Goal: Transaction & Acquisition: Book appointment/travel/reservation

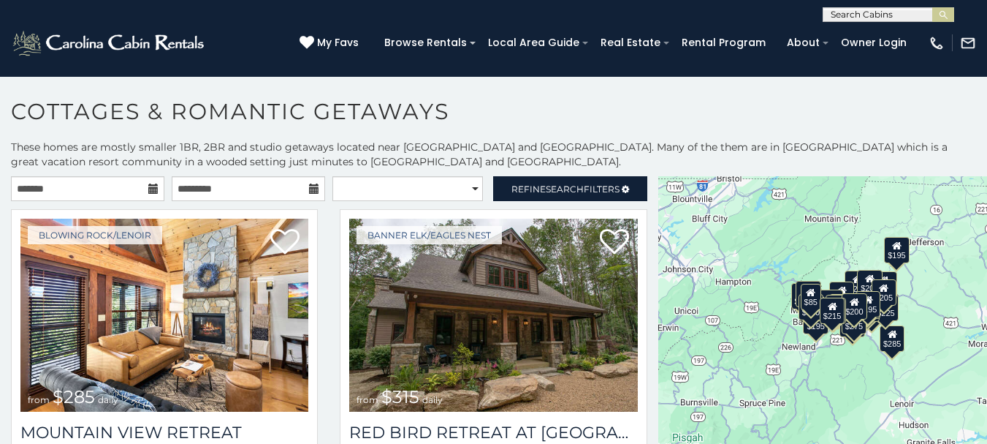
click at [151, 189] on icon at bounding box center [153, 188] width 10 height 10
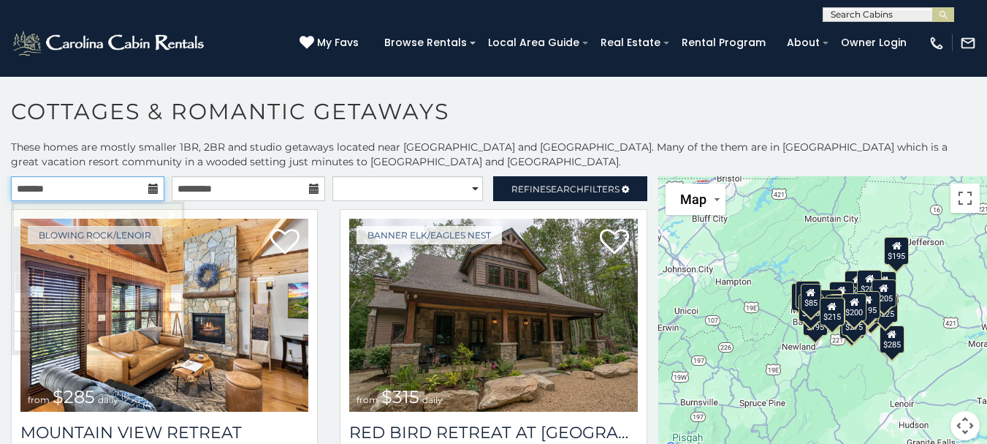
click at [125, 189] on input "text" at bounding box center [87, 188] width 153 height 25
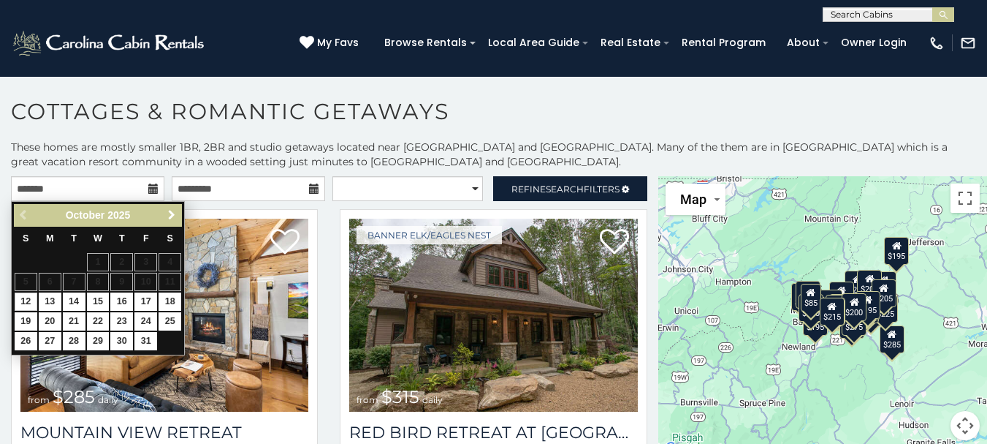
click at [169, 215] on span "Next" at bounding box center [172, 215] width 12 height 12
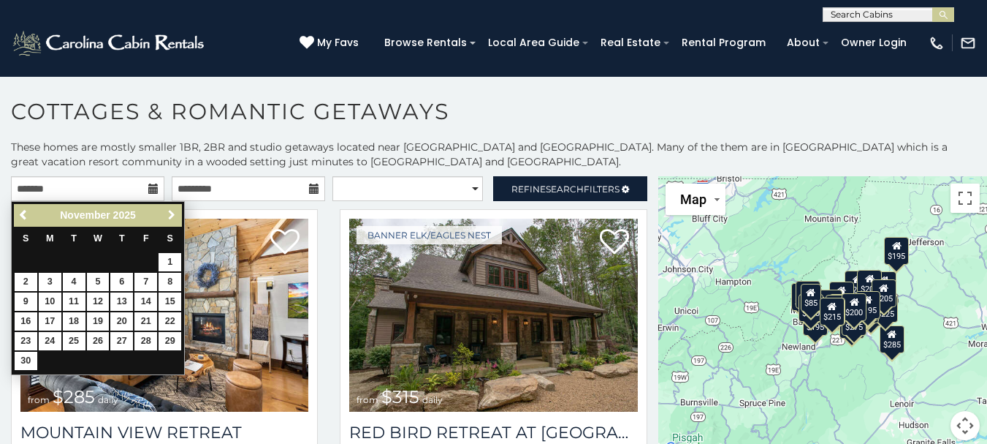
click at [169, 215] on span "Next" at bounding box center [172, 215] width 12 height 12
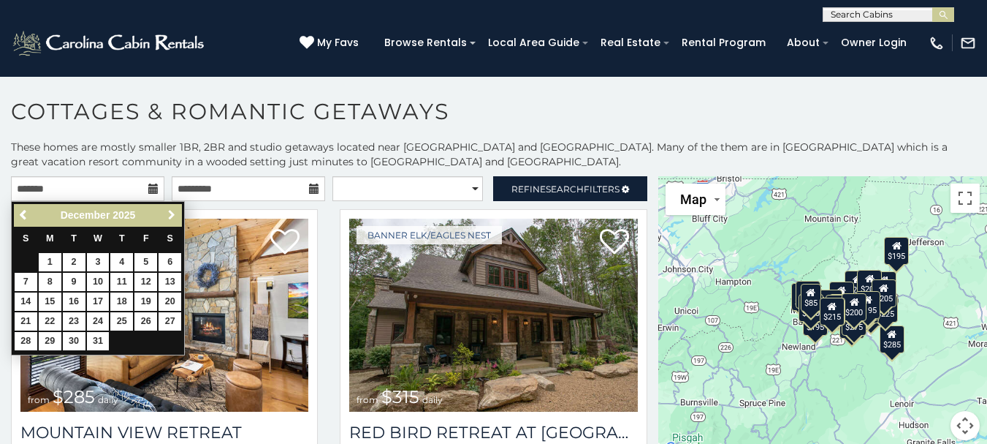
click at [169, 215] on span "Next" at bounding box center [172, 215] width 12 height 12
click at [121, 338] on link "29" at bounding box center [121, 341] width 23 height 18
type input "**********"
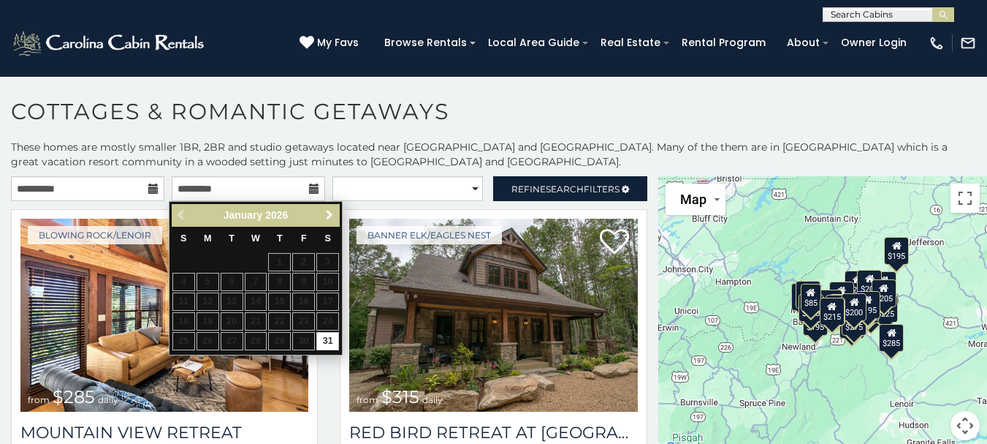
click at [327, 213] on span "Next" at bounding box center [330, 215] width 12 height 12
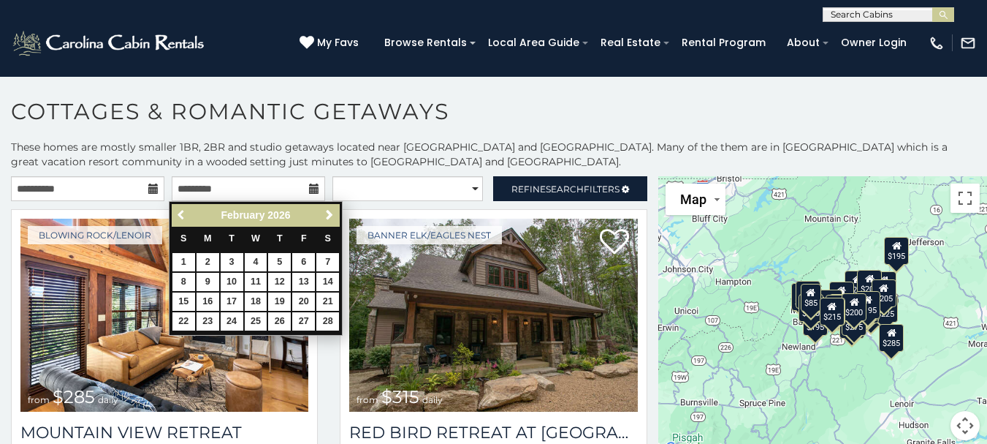
click at [179, 213] on span "Previous" at bounding box center [182, 215] width 12 height 12
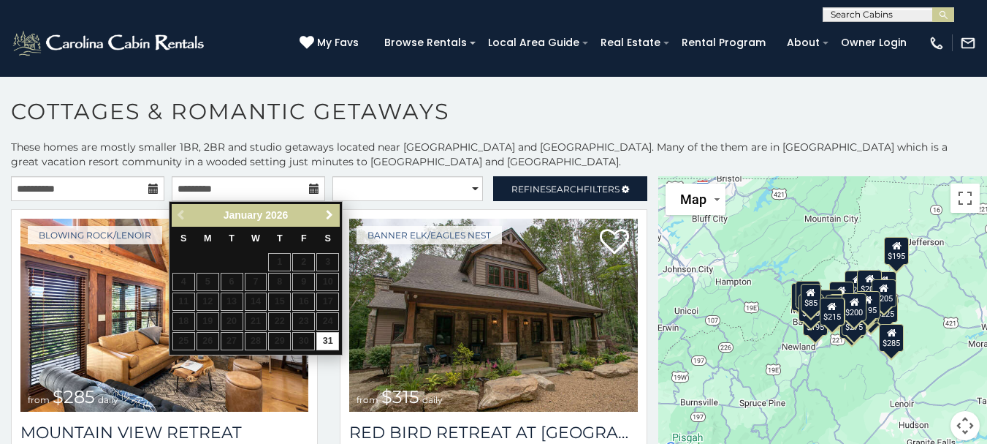
click at [331, 212] on span "Next" at bounding box center [330, 215] width 12 height 12
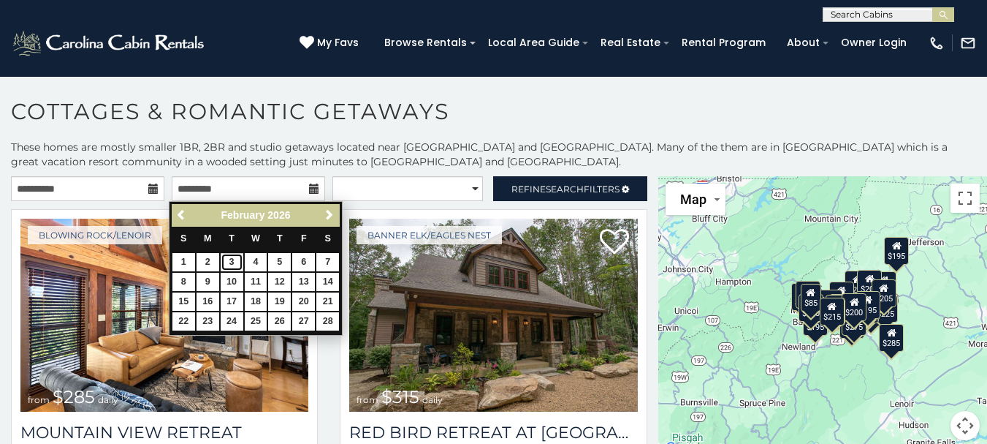
click at [232, 265] on link "3" at bounding box center [232, 262] width 23 height 18
type input "**********"
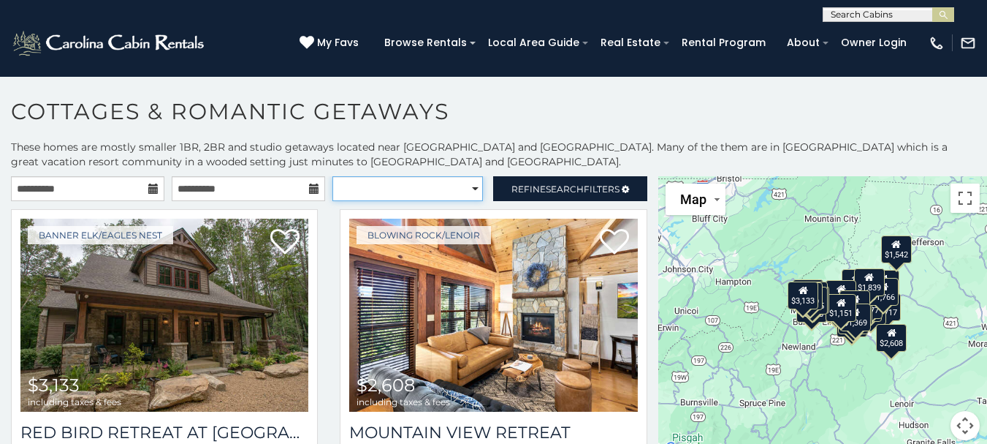
click at [467, 185] on select "**********" at bounding box center [408, 188] width 151 height 25
select select "**********"
click at [333, 176] on select "**********" at bounding box center [408, 188] width 151 height 25
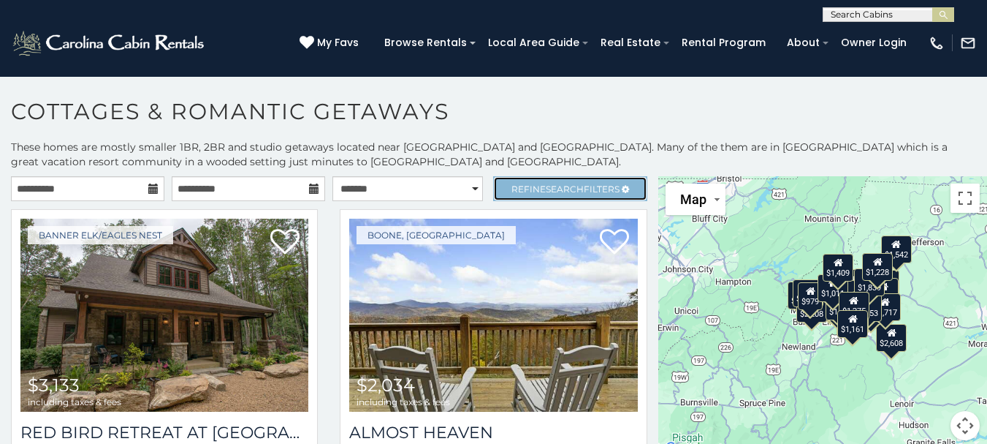
click at [556, 184] on span "Search" at bounding box center [565, 188] width 38 height 11
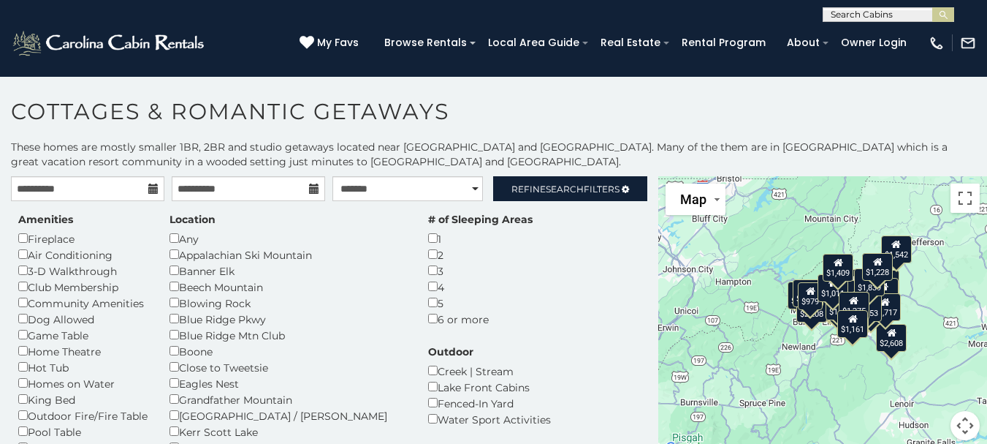
click at [18, 238] on div "Amenities Fireplace Air Conditioning 3-D Walkthrough Club Membership Community …" at bounding box center [82, 358] width 151 height 292
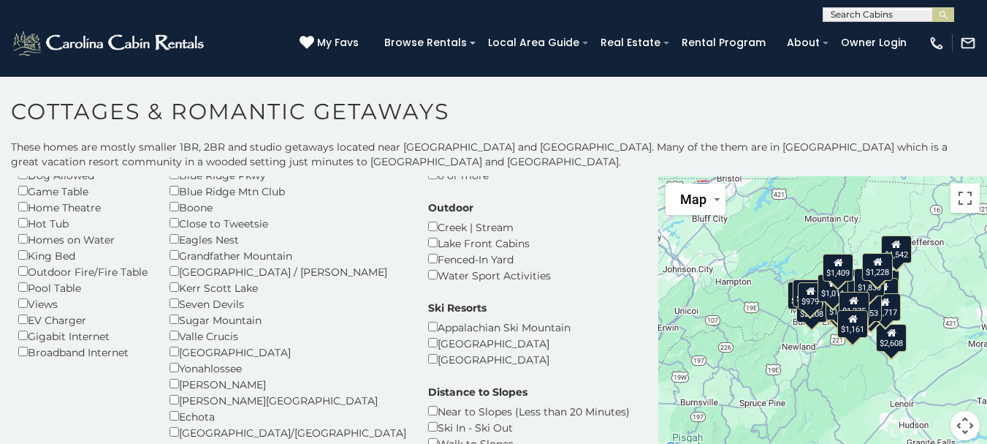
scroll to position [146, 0]
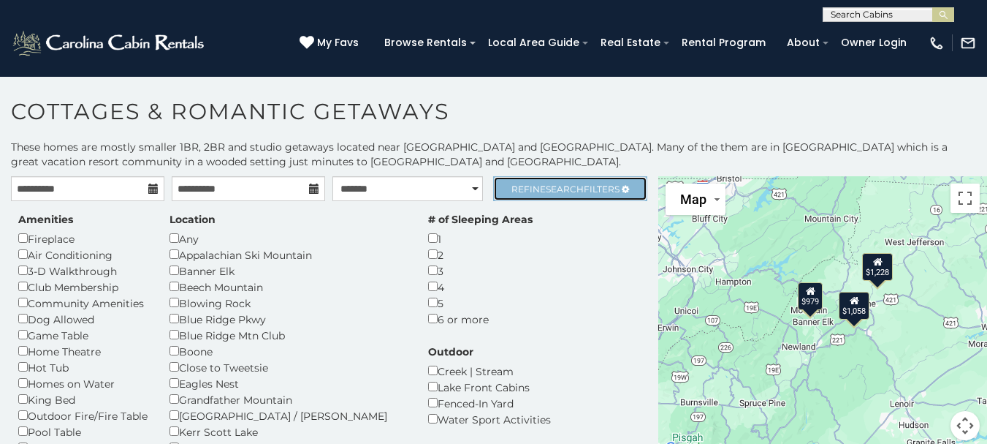
click at [546, 189] on span "Search" at bounding box center [565, 188] width 38 height 11
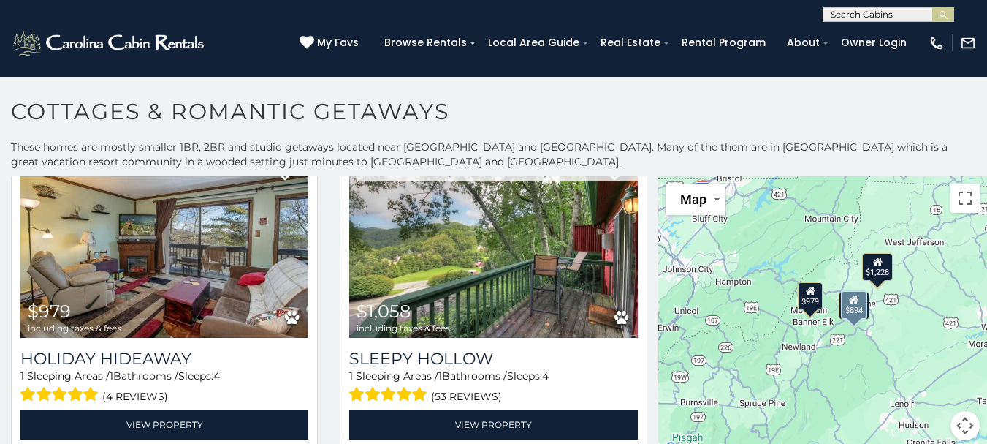
scroll to position [41, 0]
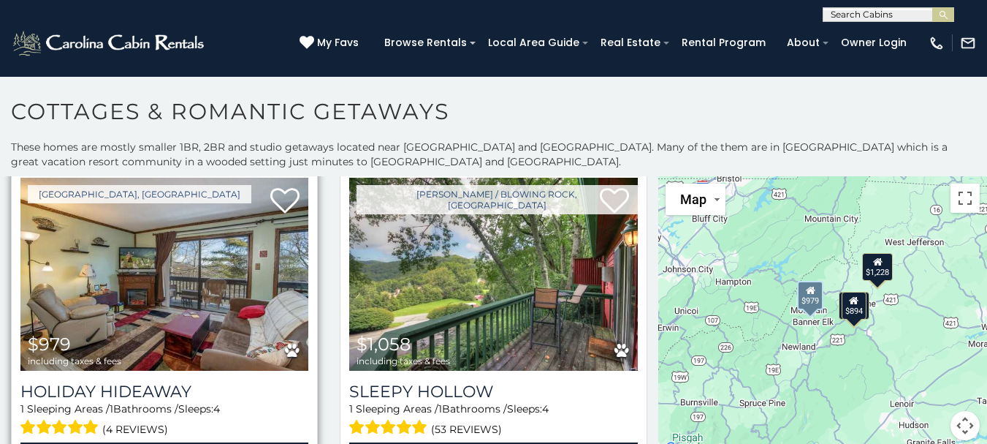
click at [191, 279] on img at bounding box center [164, 274] width 288 height 193
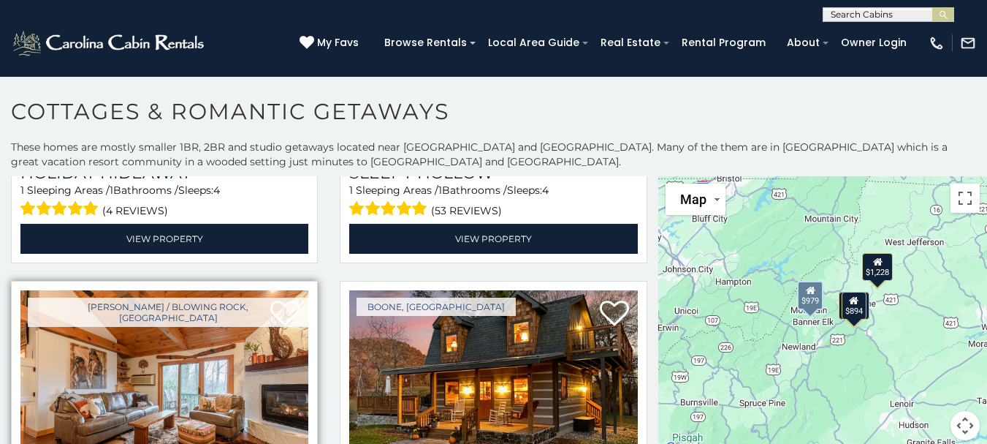
scroll to position [260, 0]
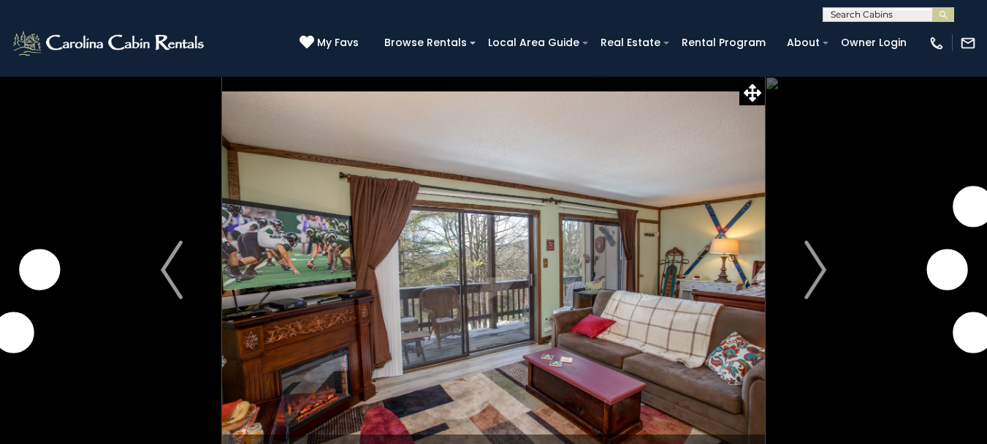
click at [824, 266] on img "Next" at bounding box center [816, 269] width 22 height 58
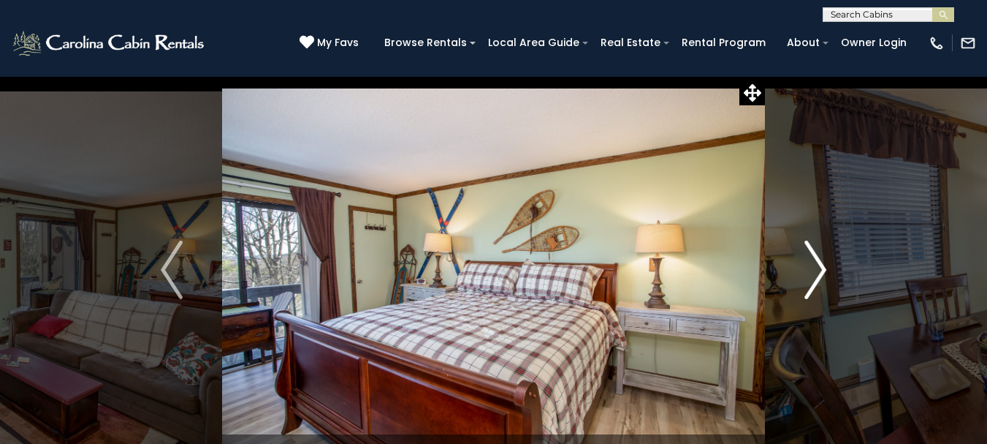
click at [816, 265] on img "Next" at bounding box center [816, 269] width 22 height 58
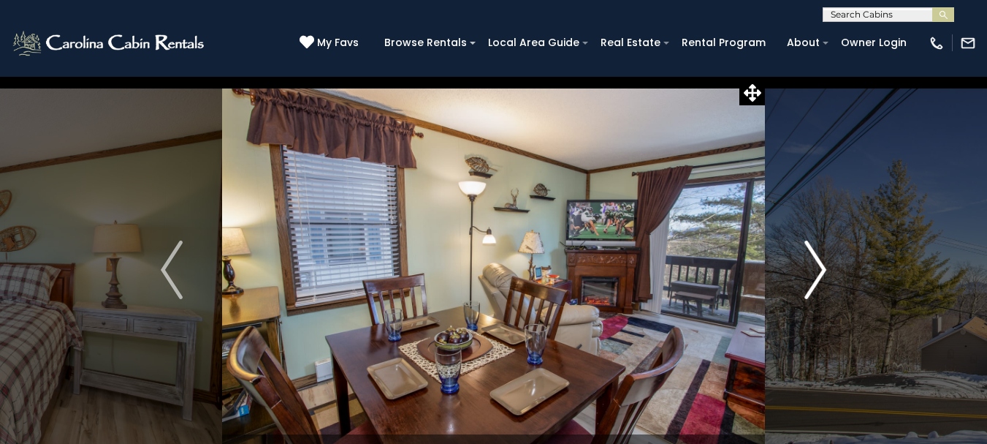
click at [816, 265] on img "Next" at bounding box center [816, 269] width 22 height 58
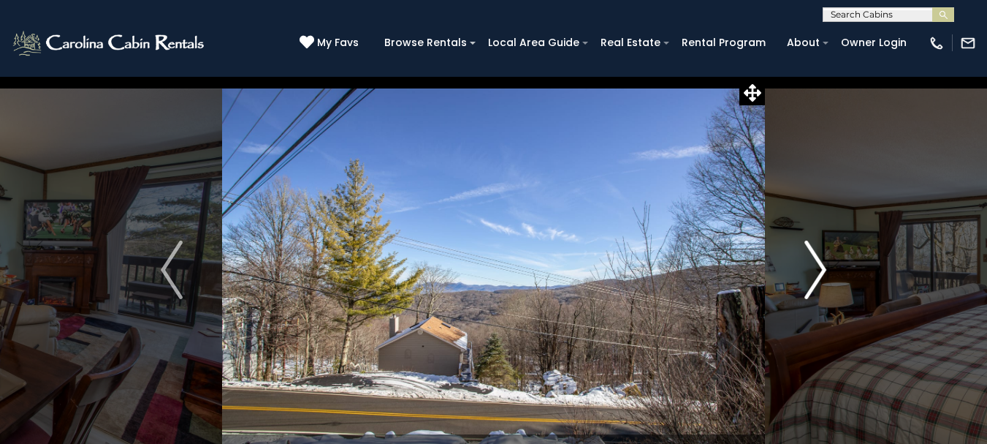
click at [816, 265] on img "Next" at bounding box center [816, 269] width 22 height 58
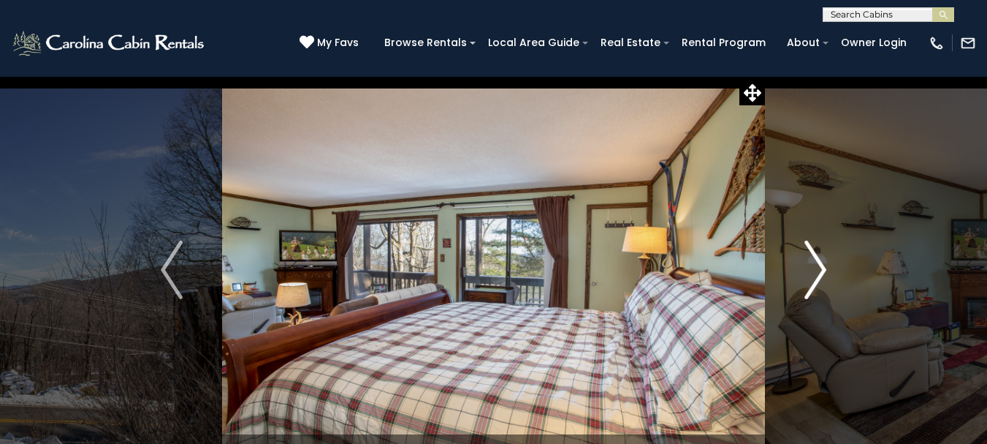
click at [816, 265] on img "Next" at bounding box center [816, 269] width 22 height 58
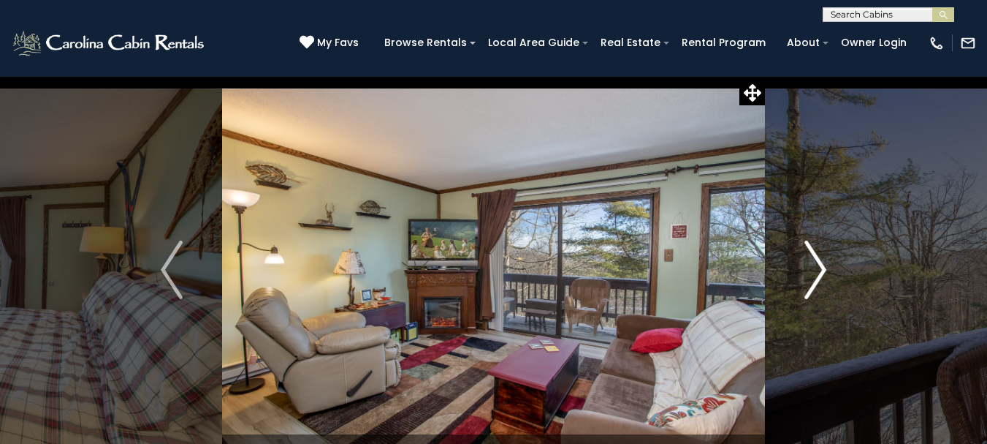
click at [816, 265] on img "Next" at bounding box center [816, 269] width 22 height 58
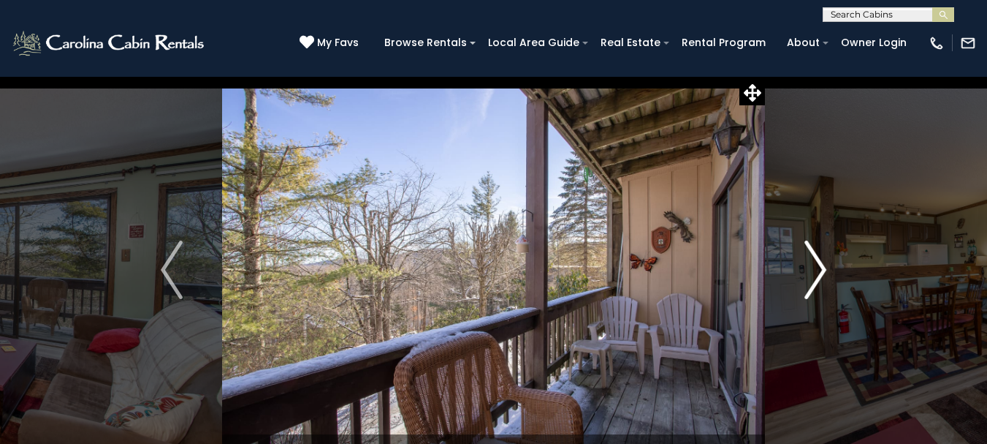
click at [816, 265] on img "Next" at bounding box center [816, 269] width 22 height 58
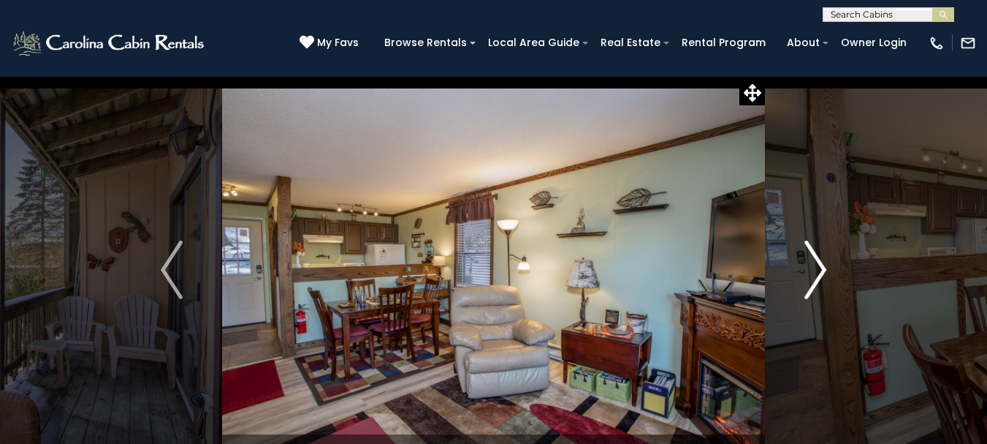
click at [816, 265] on img "Next" at bounding box center [816, 269] width 22 height 58
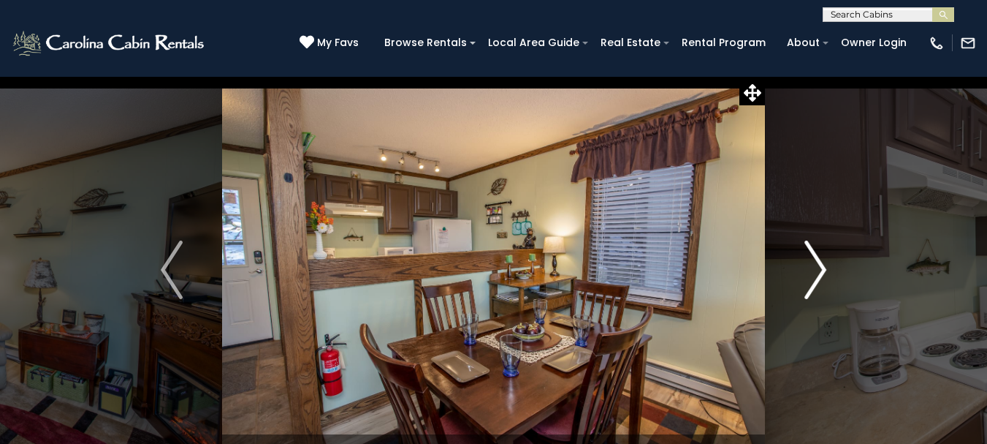
click at [805, 267] on img "Next" at bounding box center [816, 269] width 22 height 58
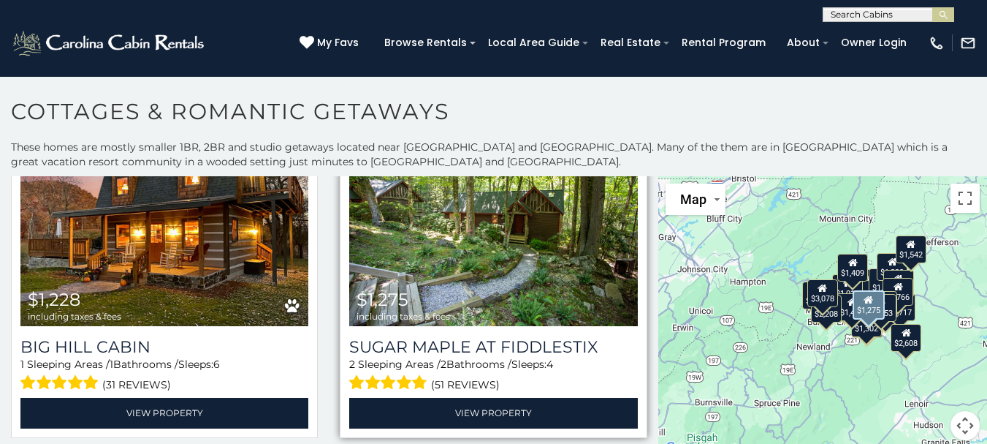
scroll to position [4458, 0]
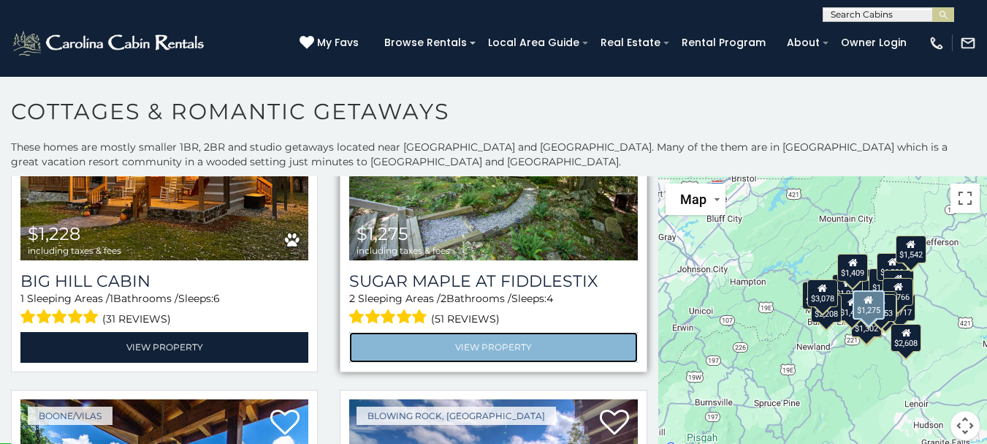
click at [500, 332] on link "View Property" at bounding box center [493, 347] width 288 height 30
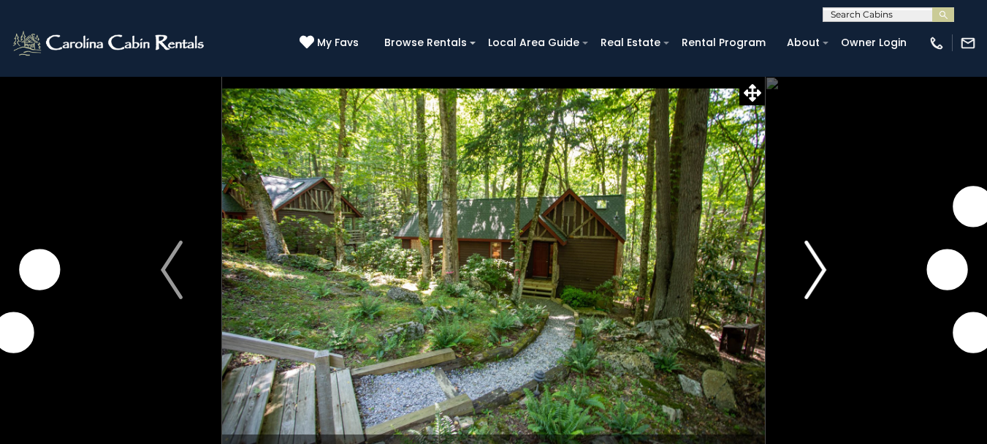
click at [817, 266] on img "Next" at bounding box center [816, 269] width 22 height 58
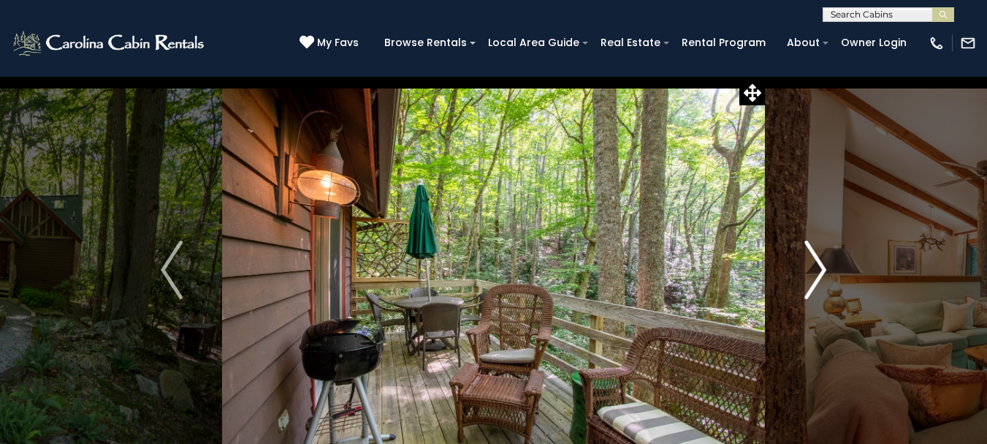
click at [819, 265] on img "Next" at bounding box center [816, 269] width 22 height 58
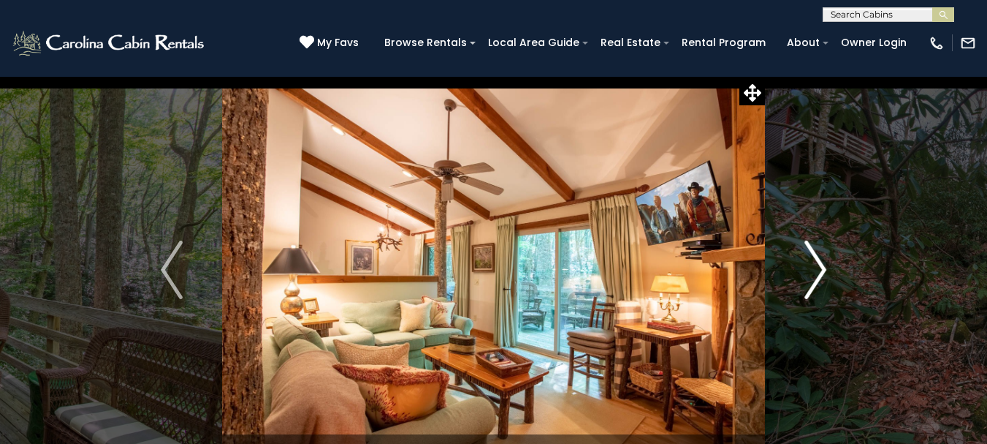
click at [816, 265] on img "Next" at bounding box center [816, 269] width 22 height 58
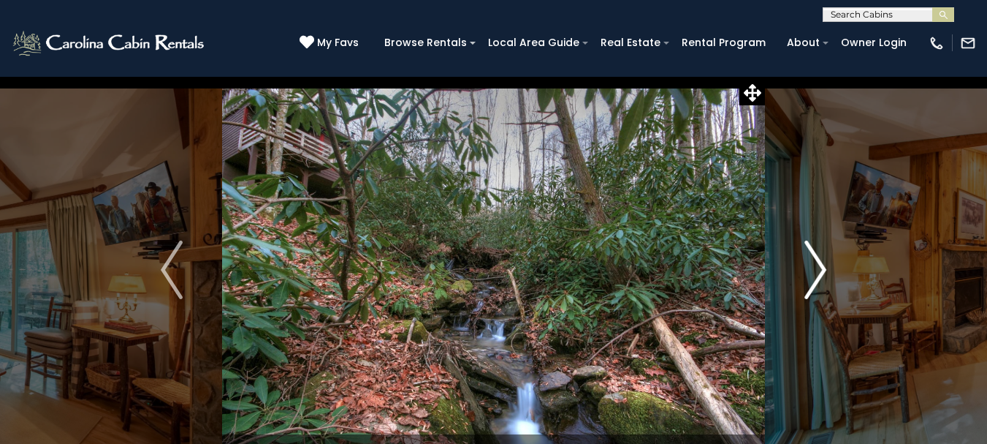
click at [814, 265] on img "Next" at bounding box center [816, 269] width 22 height 58
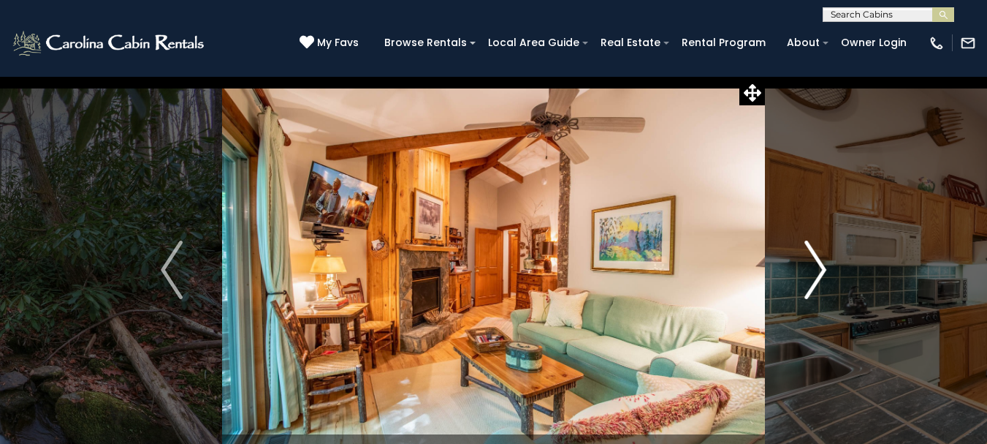
click at [813, 265] on img "Next" at bounding box center [816, 269] width 22 height 58
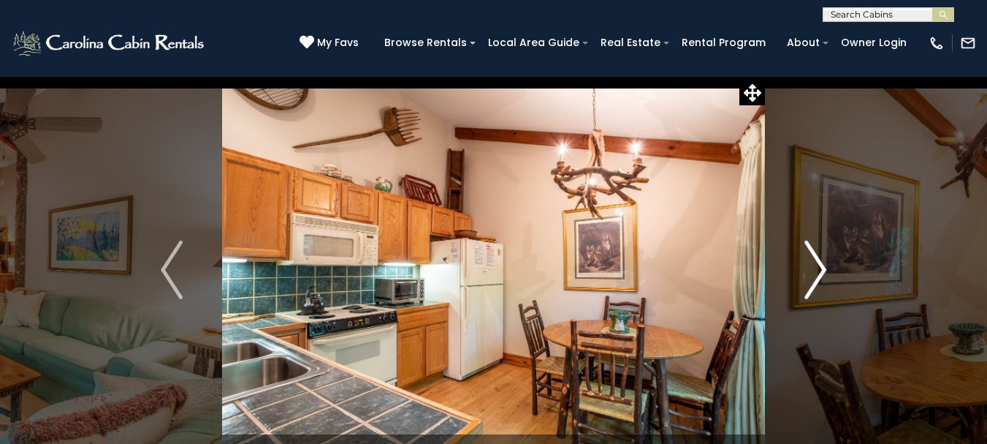
click at [813, 265] on img "Next" at bounding box center [816, 269] width 22 height 58
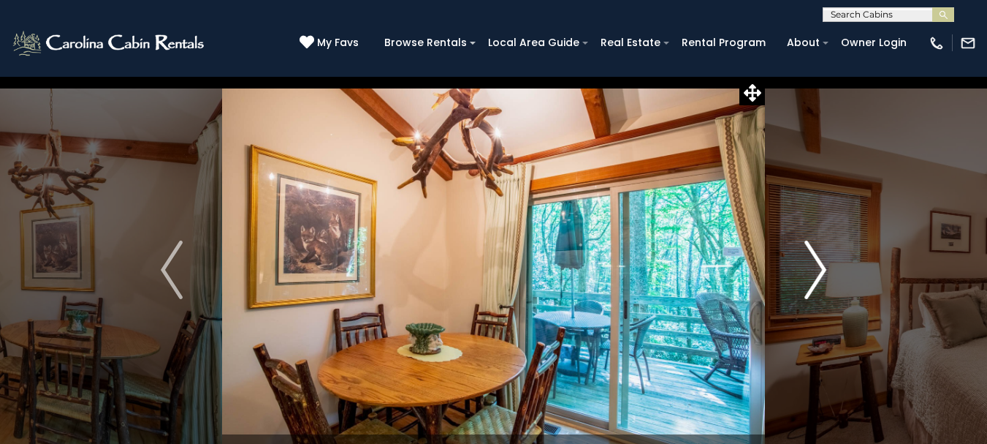
click at [813, 265] on img "Next" at bounding box center [816, 269] width 22 height 58
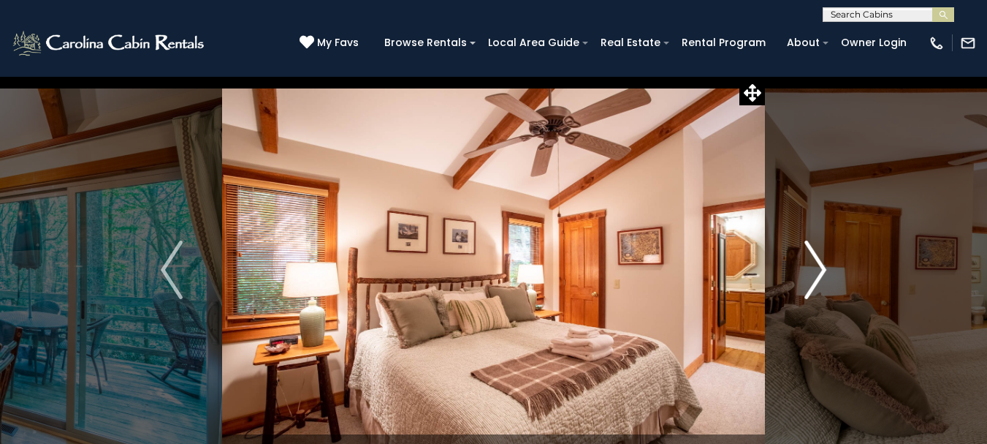
click at [813, 265] on img "Next" at bounding box center [816, 269] width 22 height 58
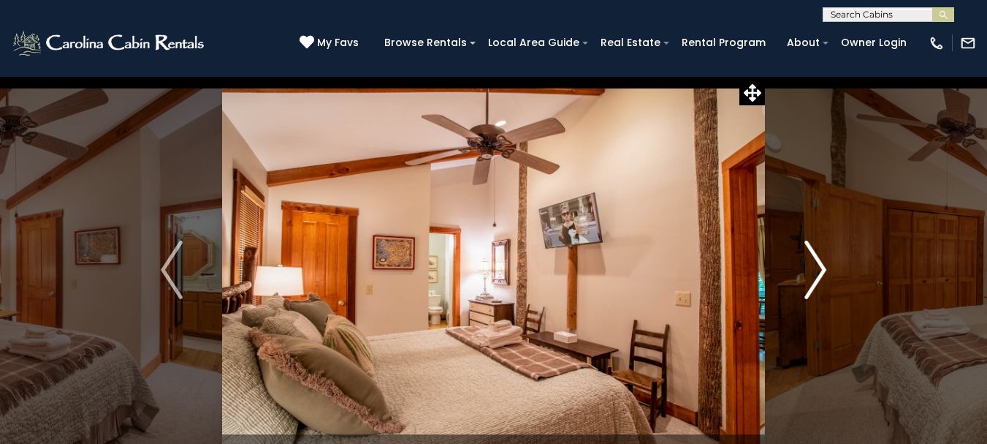
click at [813, 265] on img "Next" at bounding box center [816, 269] width 22 height 58
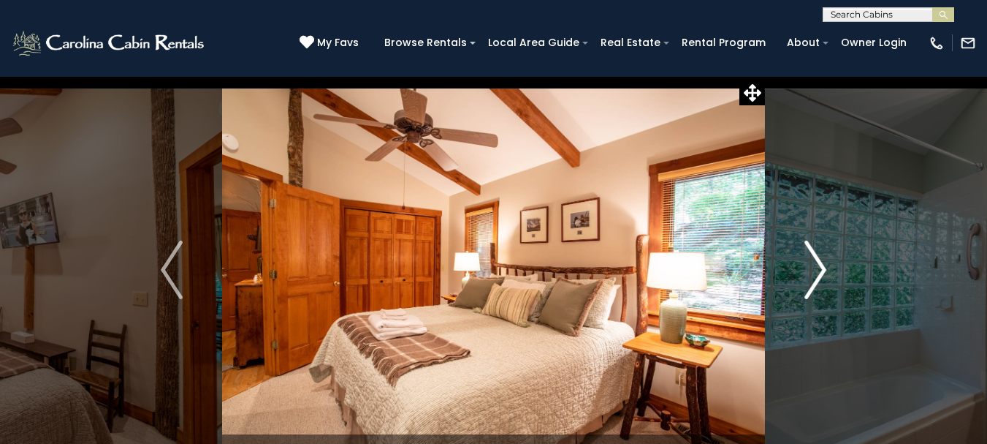
click at [820, 265] on img "Next" at bounding box center [816, 269] width 22 height 58
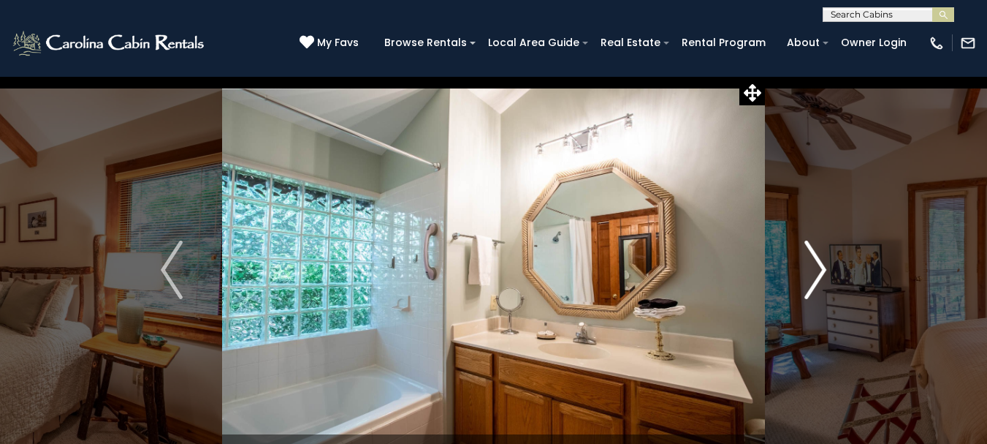
click at [820, 270] on img "Next" at bounding box center [816, 269] width 22 height 58
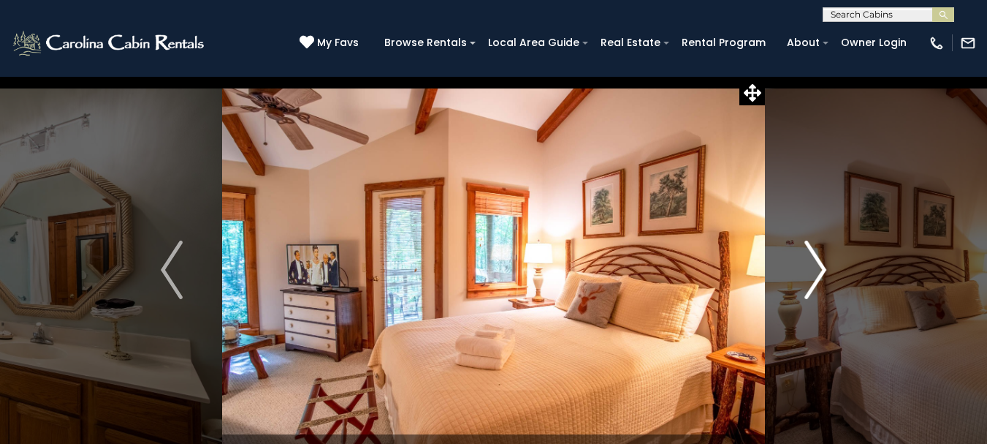
click at [823, 269] on img "Next" at bounding box center [816, 269] width 22 height 58
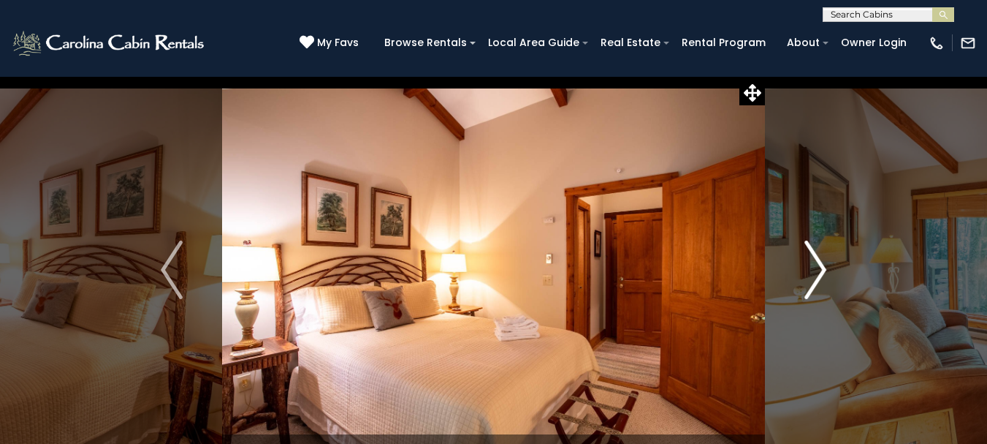
click at [823, 269] on img "Next" at bounding box center [816, 269] width 22 height 58
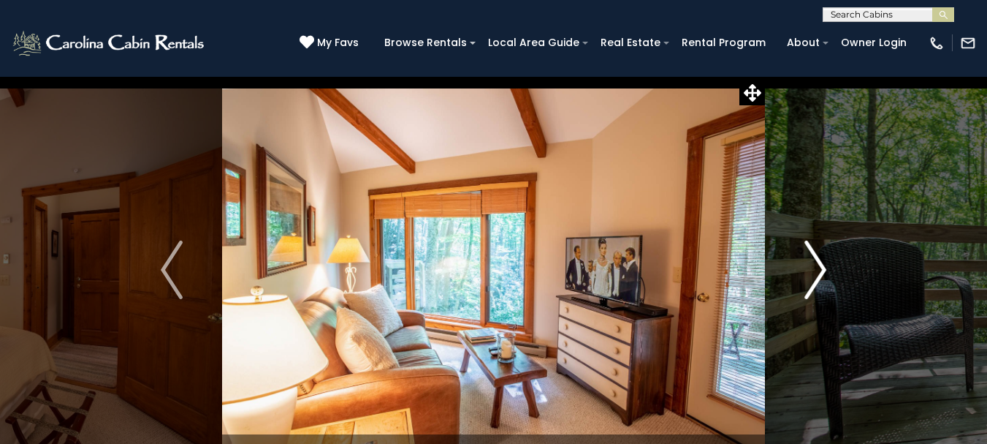
click at [823, 269] on img "Next" at bounding box center [816, 269] width 22 height 58
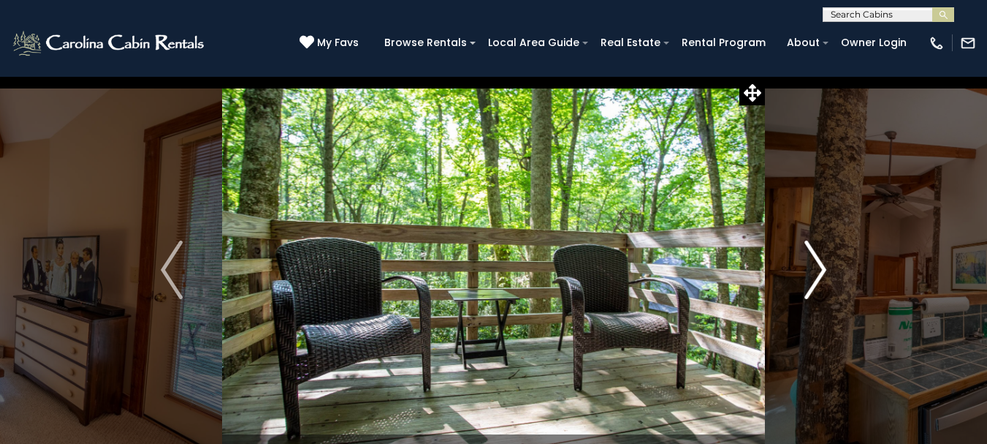
click at [823, 269] on img "Next" at bounding box center [816, 269] width 22 height 58
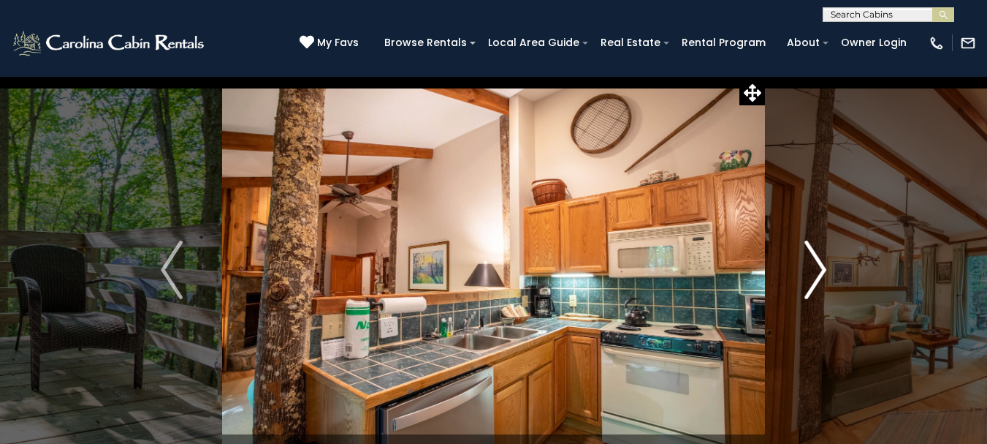
click at [823, 269] on img "Next" at bounding box center [816, 269] width 22 height 58
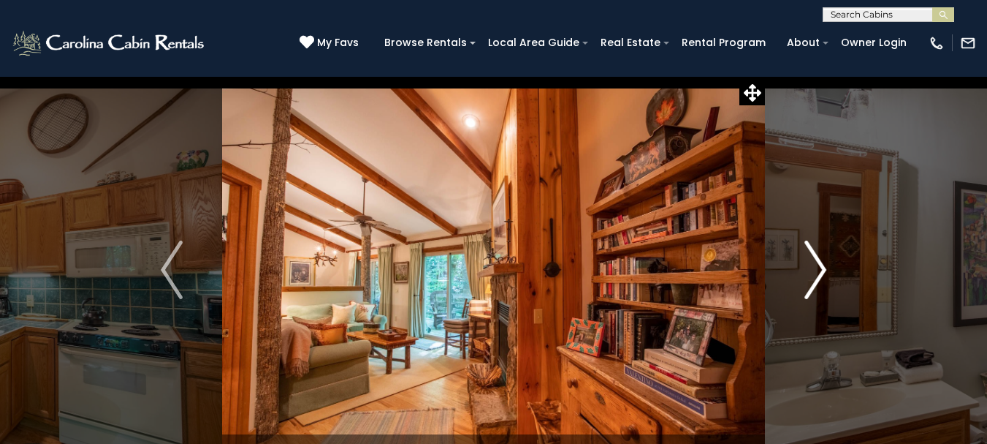
click at [823, 269] on img "Next" at bounding box center [816, 269] width 22 height 58
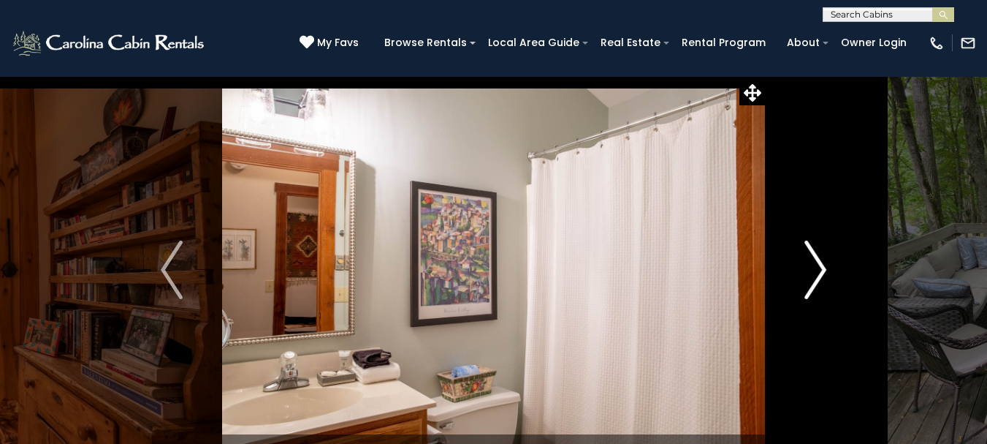
click at [823, 269] on img "Next" at bounding box center [816, 269] width 22 height 58
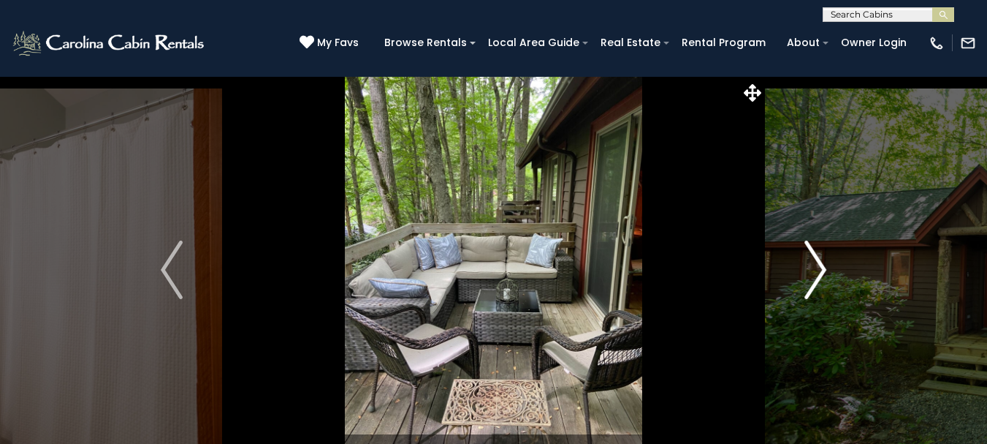
click at [823, 269] on img "Next" at bounding box center [816, 269] width 22 height 58
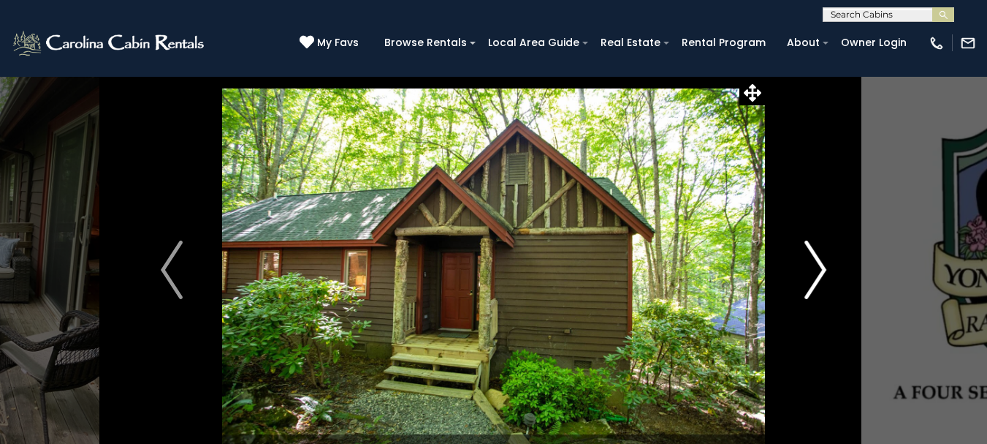
click at [823, 269] on img "Next" at bounding box center [816, 269] width 22 height 58
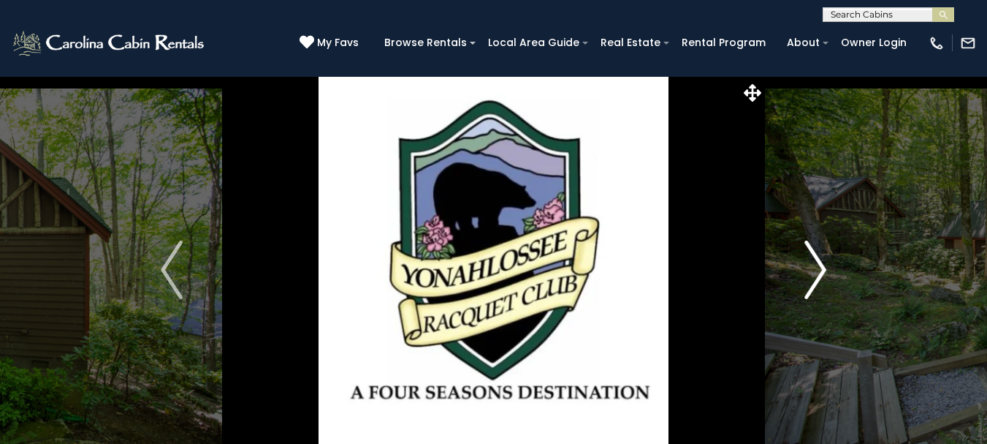
click at [818, 269] on img "Next" at bounding box center [816, 269] width 22 height 58
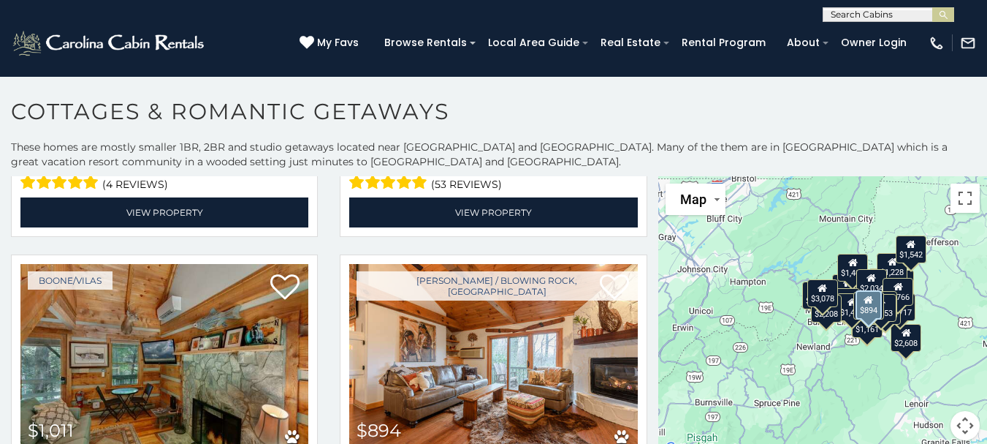
scroll to position [4020, 0]
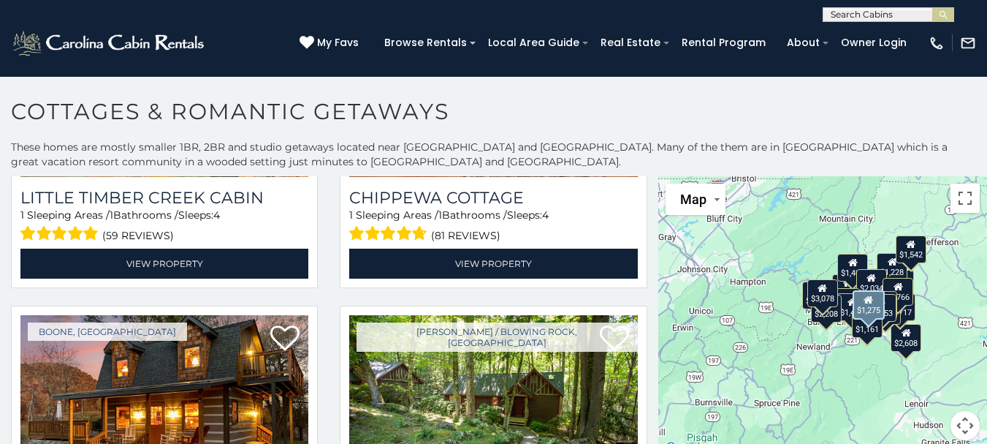
scroll to position [4002, 0]
